Goal: Task Accomplishment & Management: Use online tool/utility

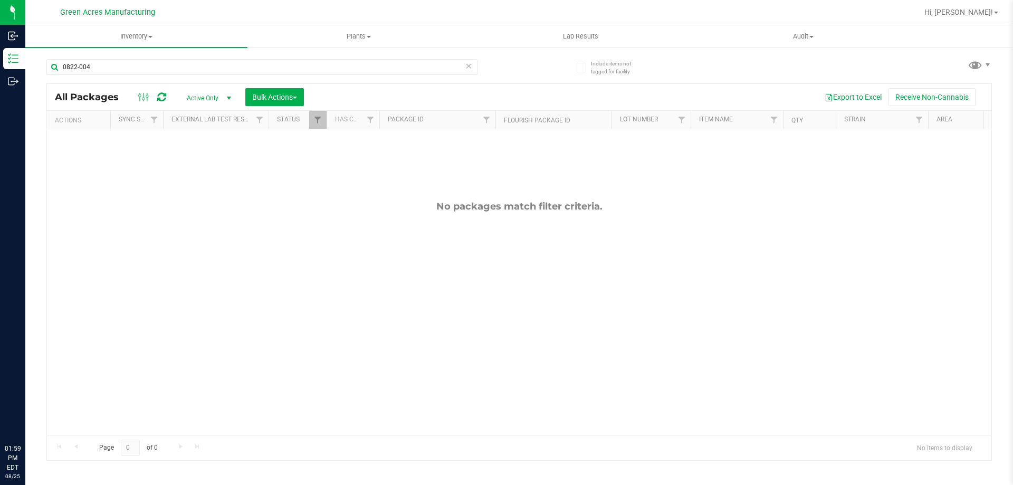
click at [162, 63] on input "0822-004" at bounding box center [261, 67] width 431 height 16
click at [106, 67] on input "0822-004" at bounding box center [261, 67] width 431 height 16
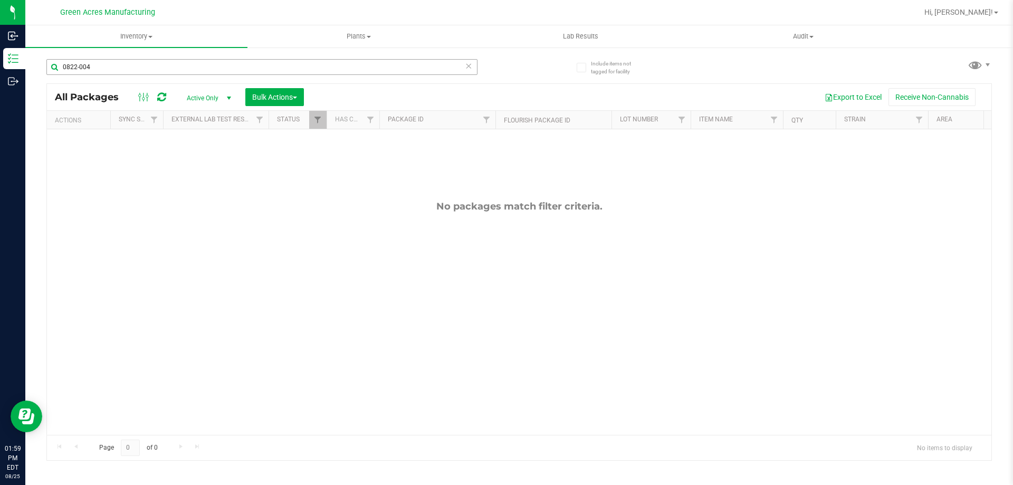
click at [106, 67] on input "0822-004" at bounding box center [261, 67] width 431 height 16
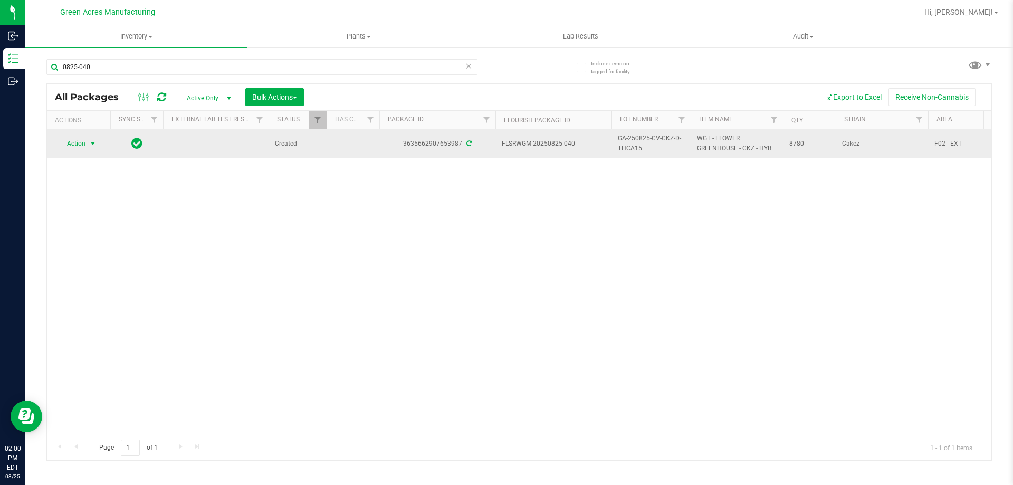
type input "0825-040"
click at [88, 147] on span "select" at bounding box center [92, 143] width 13 height 15
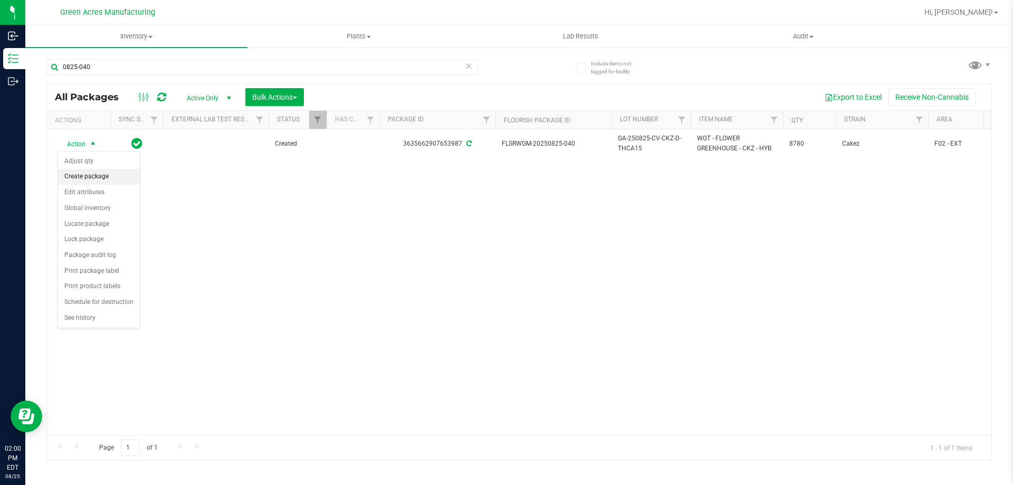
click at [116, 178] on li "Create package" at bounding box center [99, 177] width 82 height 16
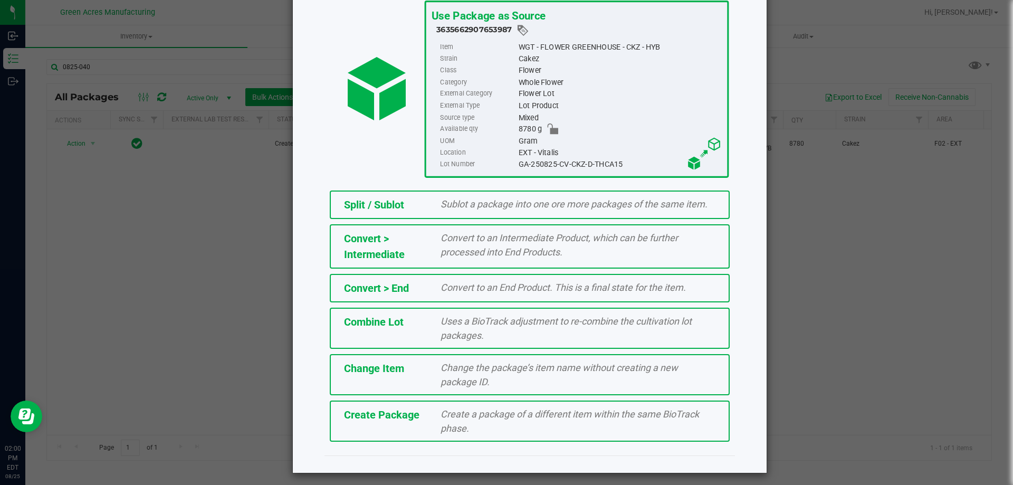
scroll to position [76, 0]
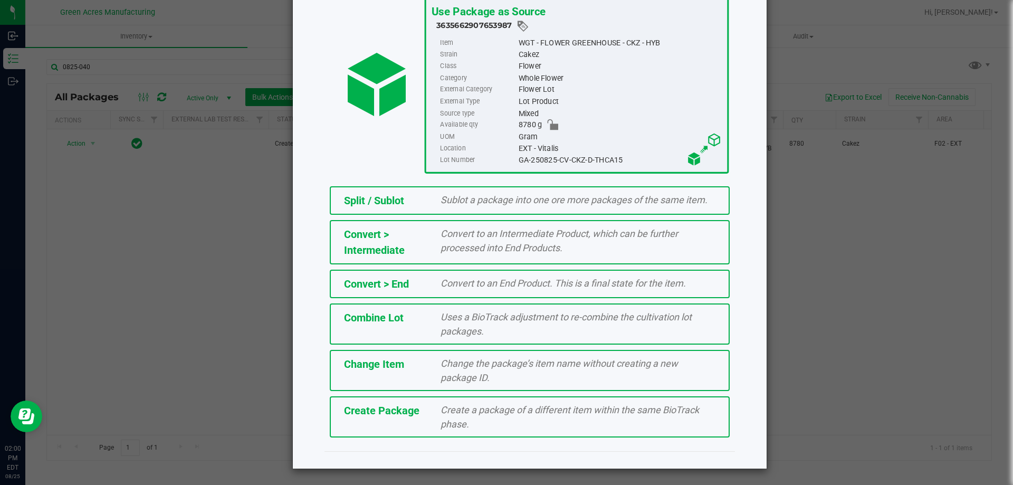
click at [367, 418] on div "Create Package" at bounding box center [384, 410] width 97 height 16
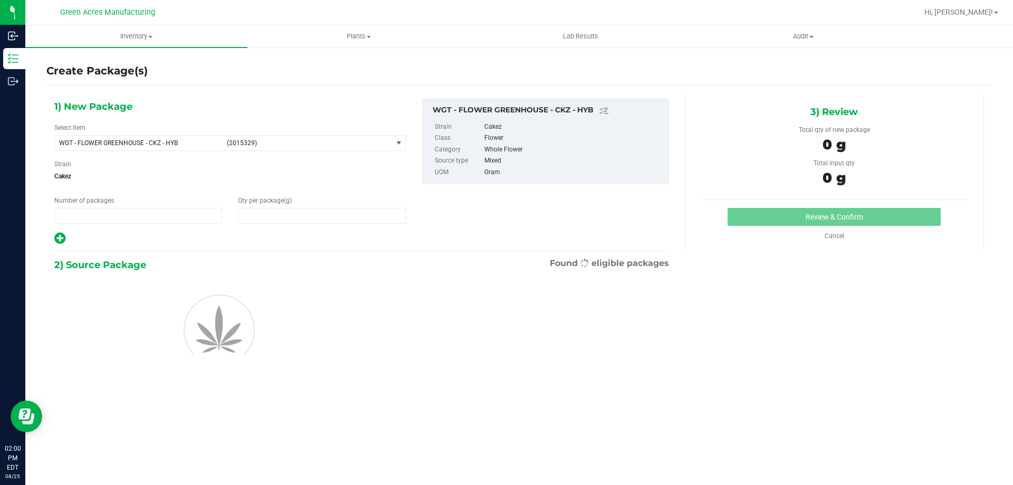
type input "1"
type input "0.0000"
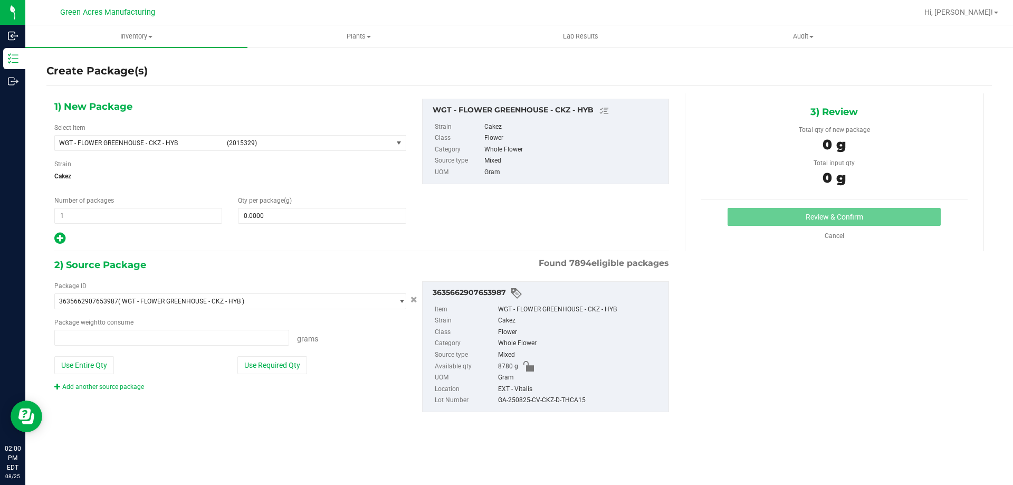
type input "0.0000 g"
click at [177, 139] on span "WGT - FLOWER GREENHOUSE - CKZ - HYB" at bounding box center [139, 142] width 161 height 7
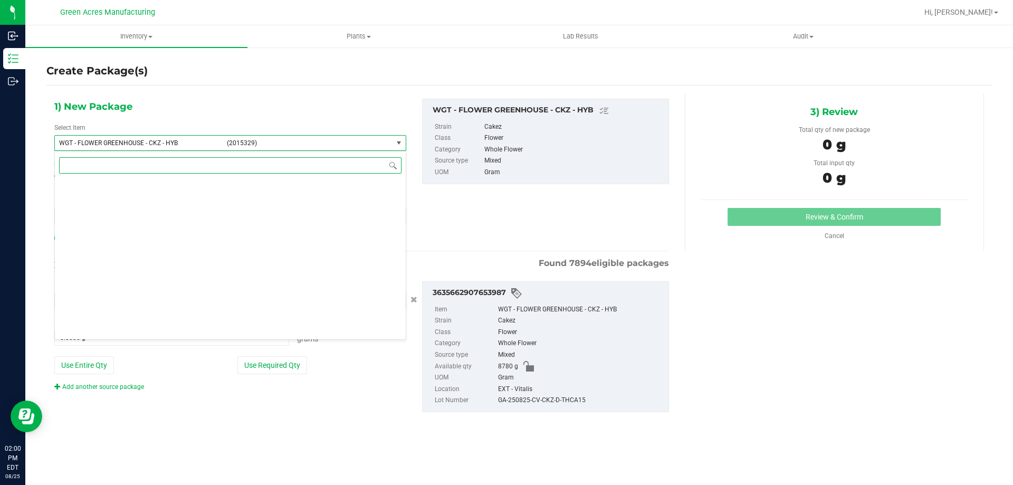
scroll to position [225843, 0]
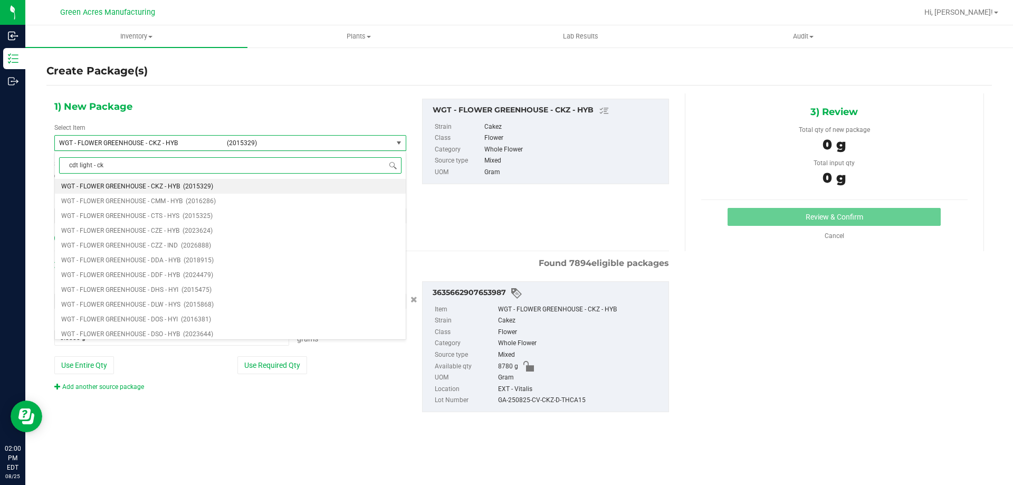
type input "cdt light - ckz"
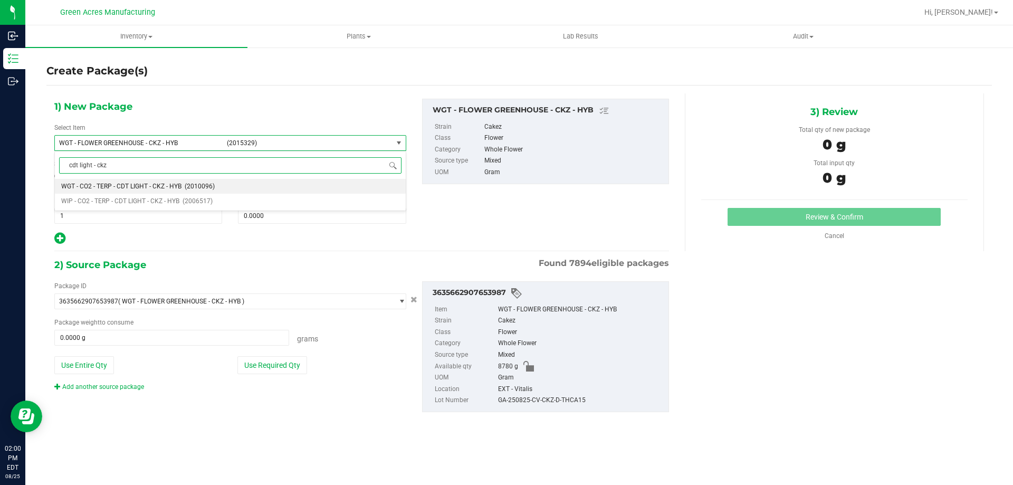
scroll to position [0, 0]
click at [149, 198] on span "WIP - CO2 - TERP - CDT LIGHT - CKZ - HYB" at bounding box center [120, 200] width 118 height 7
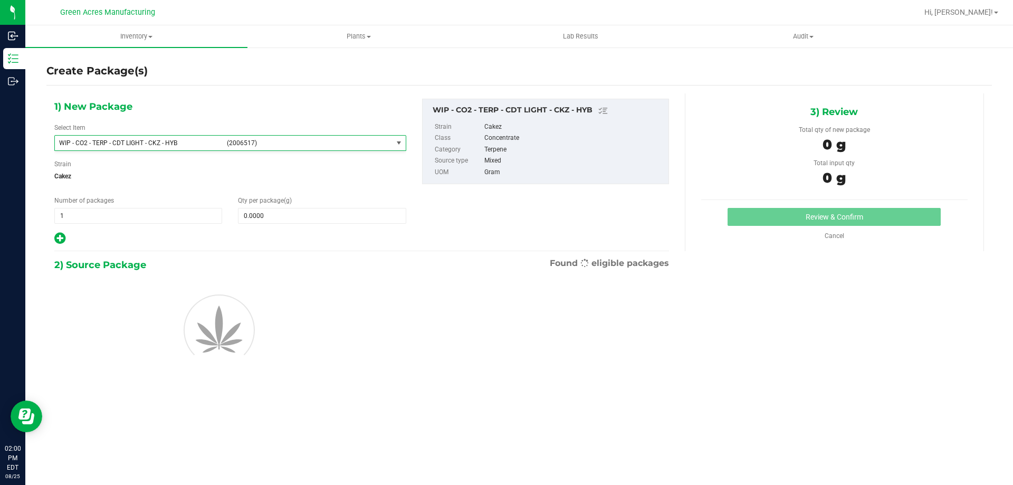
type input "0.0000"
click at [283, 214] on span at bounding box center [322, 216] width 168 height 16
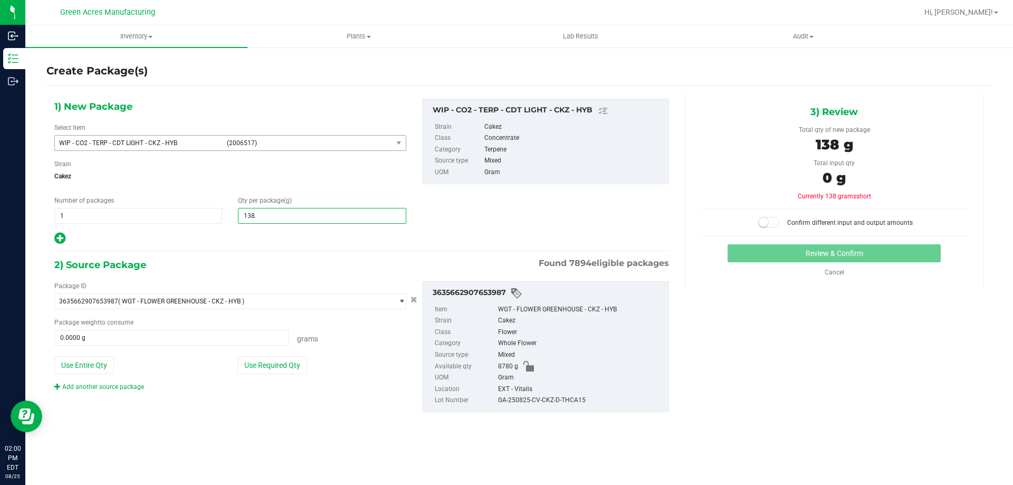
type input "138.8"
type input "138.8000"
click at [276, 370] on button "Use Required Qty" at bounding box center [272, 365] width 70 height 18
type input "138.8000 g"
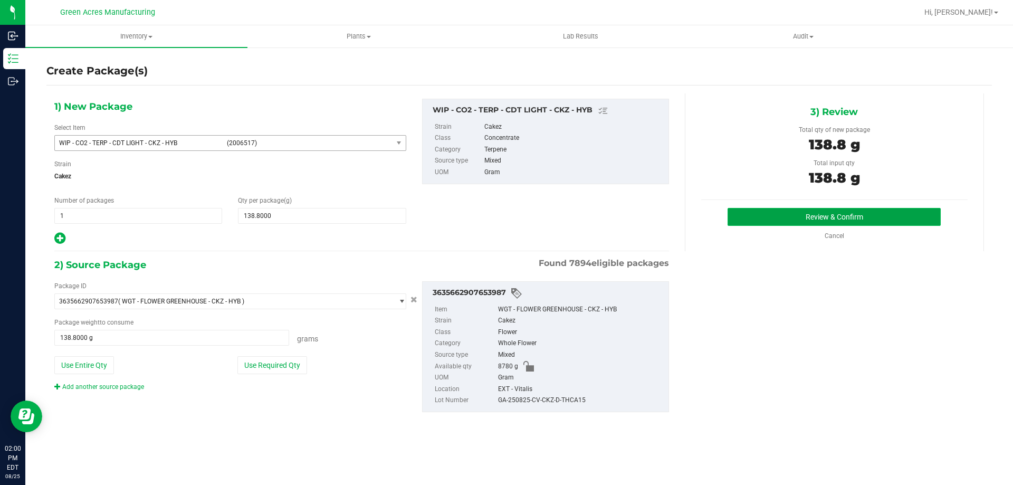
click at [776, 215] on button "Review & Confirm" at bounding box center [833, 217] width 213 height 18
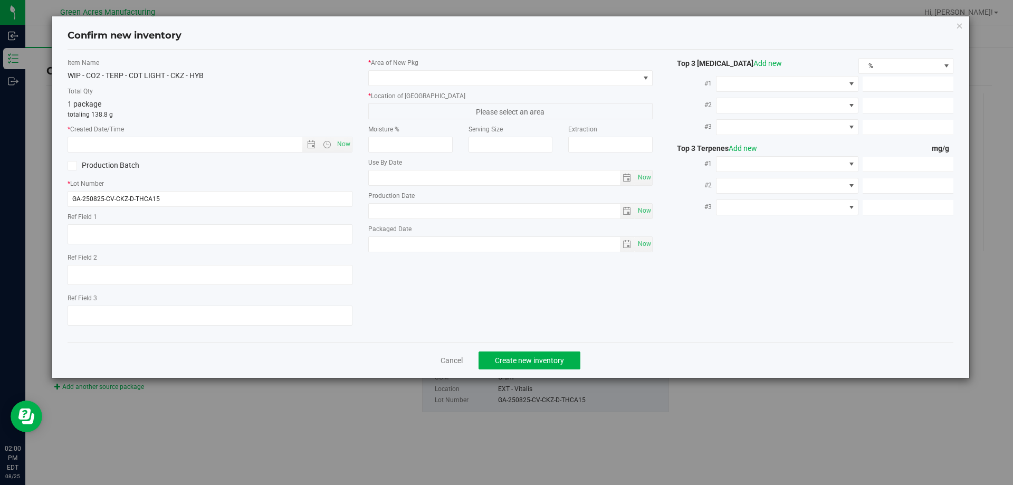
type textarea "DEP"
click at [340, 142] on span "Now" at bounding box center [343, 144] width 18 height 15
type input "[DATE] 2:00 PM"
click at [301, 198] on input "GA-250825-CV-CKZ-D-THCA15" at bounding box center [210, 199] width 285 height 16
type input "GA-250825-CV-CKZ-D-THCA15-P1"
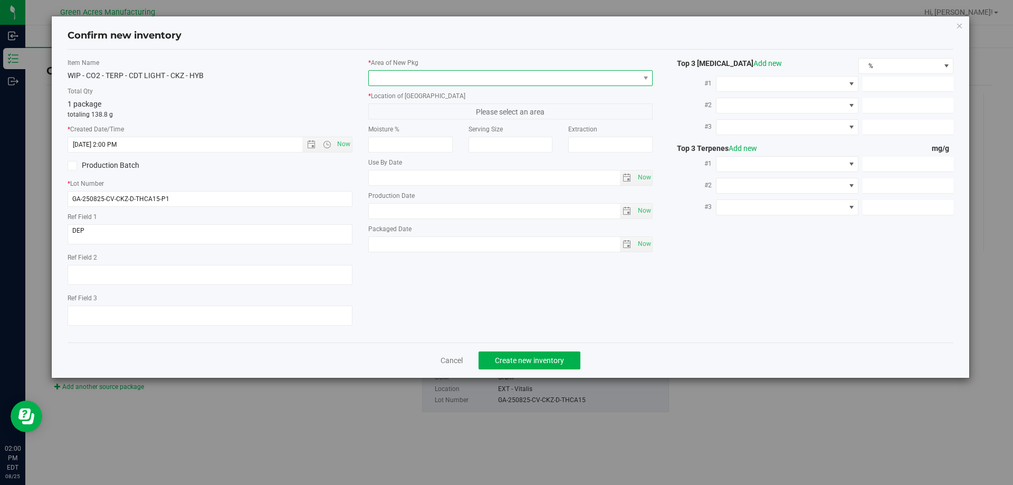
click at [416, 83] on span at bounding box center [504, 78] width 271 height 15
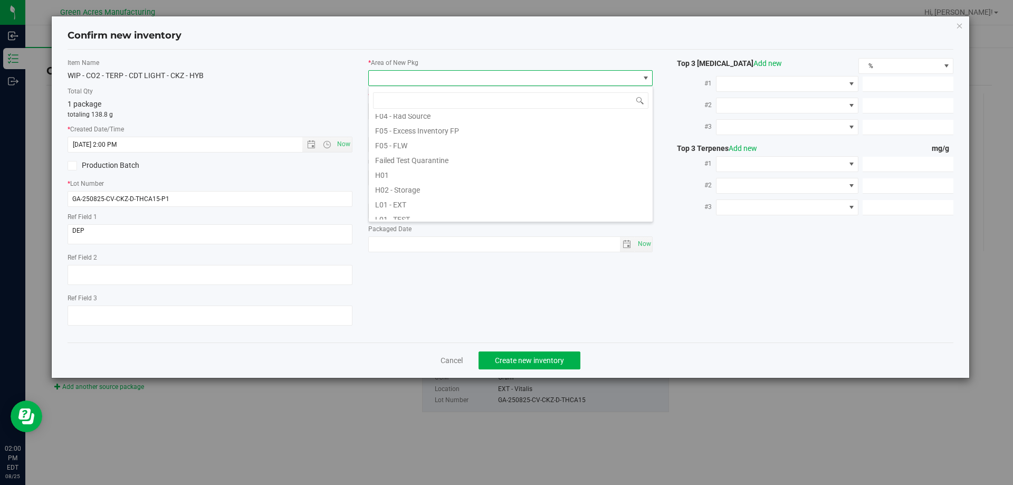
scroll to position [158, 0]
click at [424, 197] on li "L03 - EXT" at bounding box center [511, 199] width 284 height 15
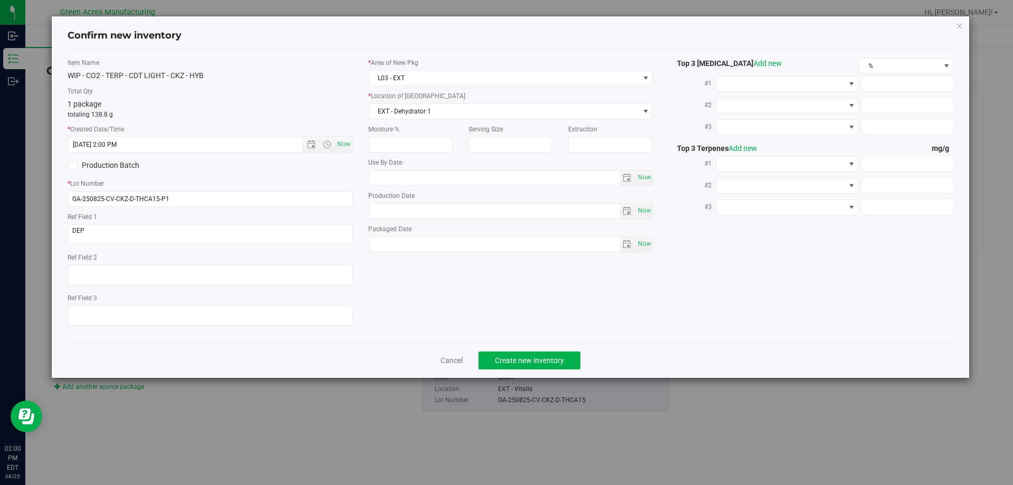
click at [431, 101] on div "* Location of [GEOGRAPHIC_DATA] EXT - Dehydrator 1 EXT - Dehydrator 1 EXT - Deh…" at bounding box center [510, 105] width 285 height 28
click at [432, 107] on span "EXT - Dehydrator 1" at bounding box center [504, 111] width 271 height 15
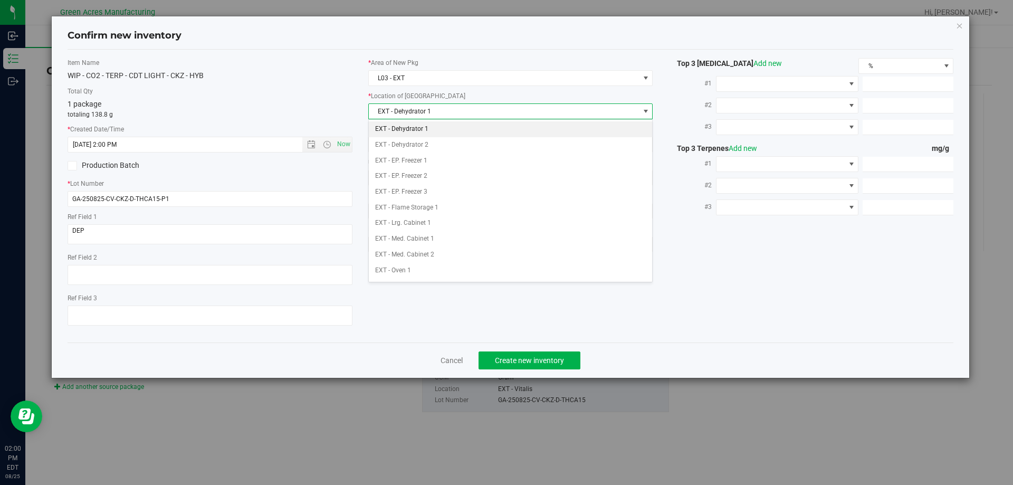
click at [446, 130] on li "EXT - Dehydrator 1" at bounding box center [511, 129] width 284 height 16
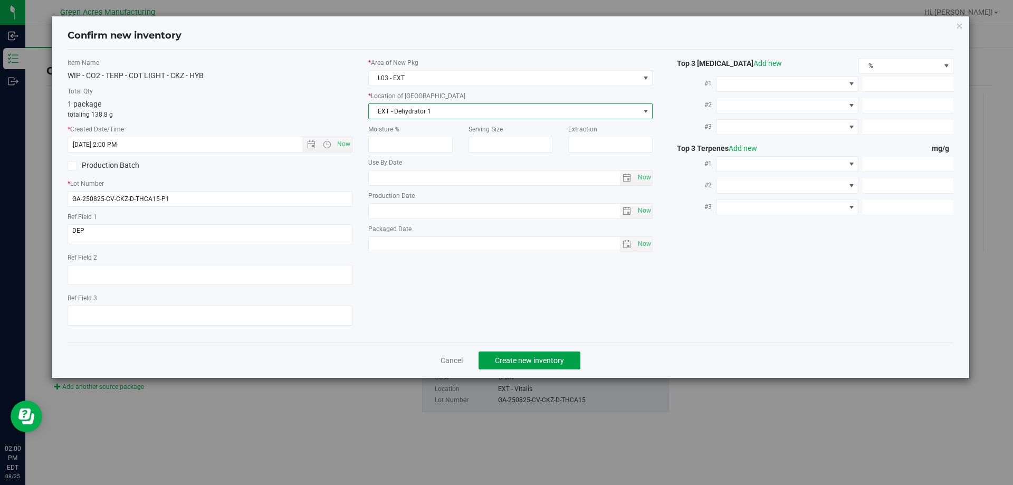
click at [512, 354] on button "Create new inventory" at bounding box center [529, 360] width 102 height 18
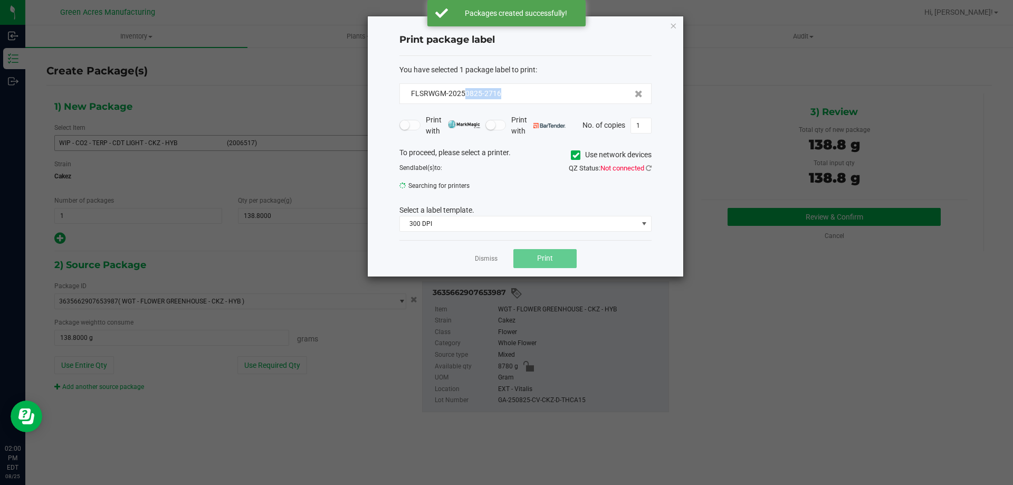
drag, startPoint x: 516, startPoint y: 90, endPoint x: 464, endPoint y: 102, distance: 53.6
click at [464, 102] on div "FLSRWGM-20250825-2716" at bounding box center [525, 93] width 252 height 21
copy span "0825-2716"
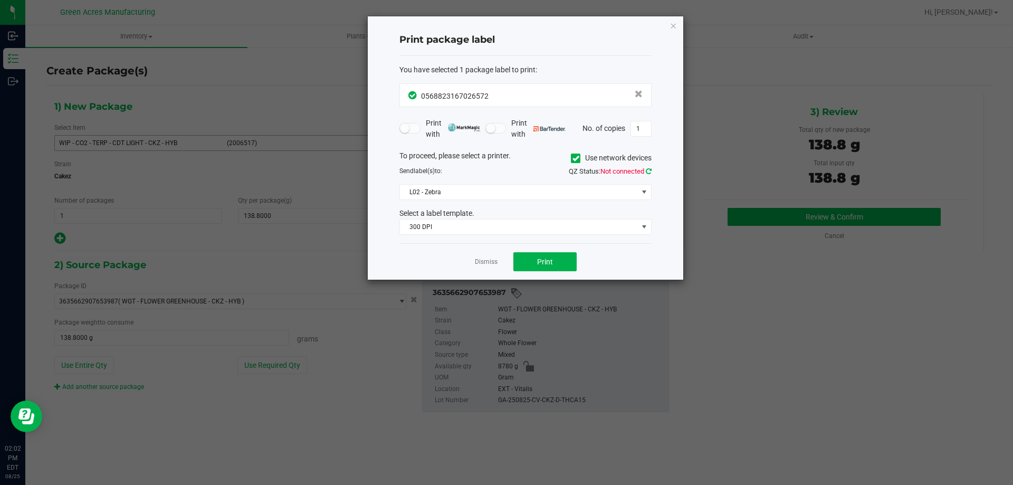
click at [649, 170] on icon at bounding box center [649, 171] width 6 height 7
click at [553, 258] on button "Print" at bounding box center [544, 261] width 63 height 19
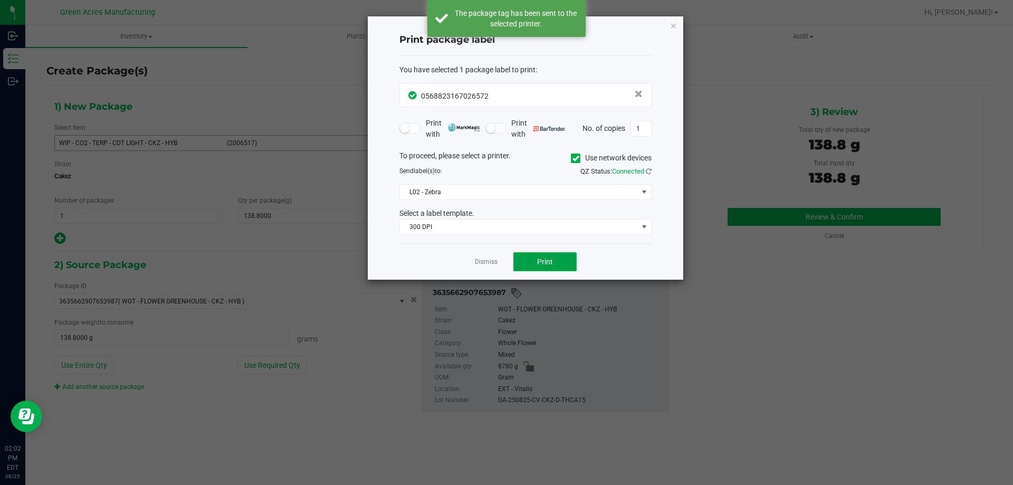
click at [553, 258] on button "Print" at bounding box center [544, 261] width 63 height 19
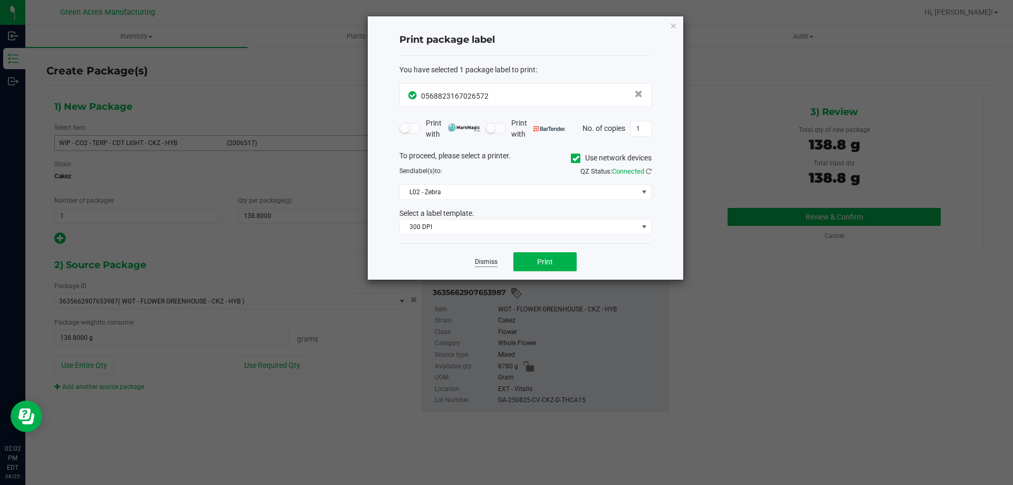
click at [482, 264] on link "Dismiss" at bounding box center [486, 261] width 23 height 9
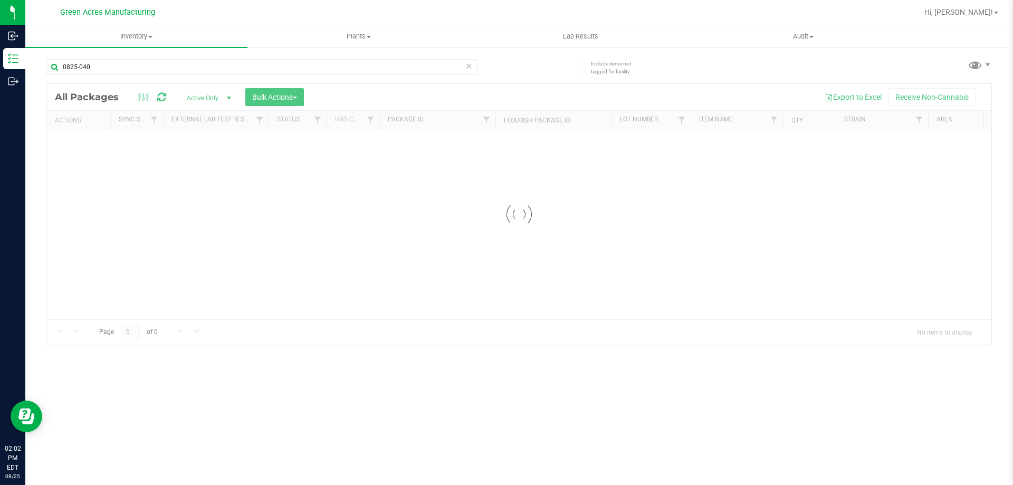
click at [467, 66] on icon at bounding box center [468, 65] width 7 height 13
